Goal: Check status: Check status

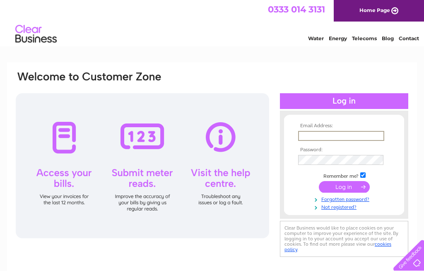
type input "[EMAIL_ADDRESS][DOMAIN_NAME]"
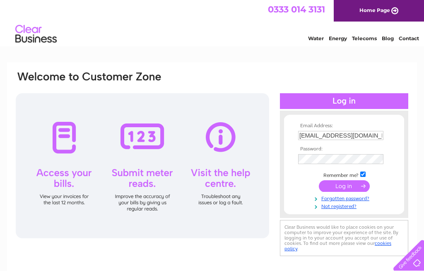
click at [344, 187] on input "submit" at bounding box center [344, 186] width 51 height 12
click at [349, 100] on div at bounding box center [344, 101] width 128 height 16
click at [350, 189] on input "submit" at bounding box center [344, 186] width 51 height 12
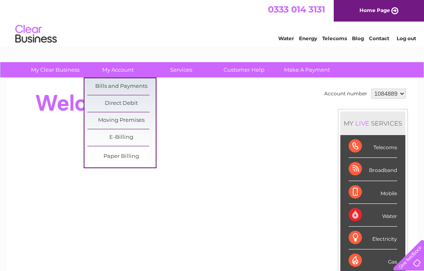
click at [136, 85] on link "Bills and Payments" at bounding box center [121, 86] width 68 height 17
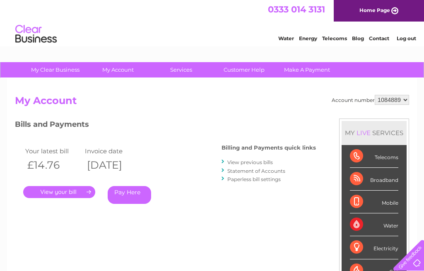
click at [76, 192] on link "." at bounding box center [59, 192] width 72 height 12
click at [283, 169] on link "Statement of Accounts" at bounding box center [256, 171] width 58 height 6
click at [269, 171] on link "Statement of Accounts" at bounding box center [256, 171] width 58 height 6
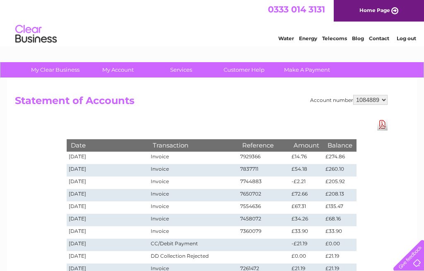
click at [339, 158] on td "£274.86" at bounding box center [340, 158] width 33 height 12
